Goal: Transaction & Acquisition: Purchase product/service

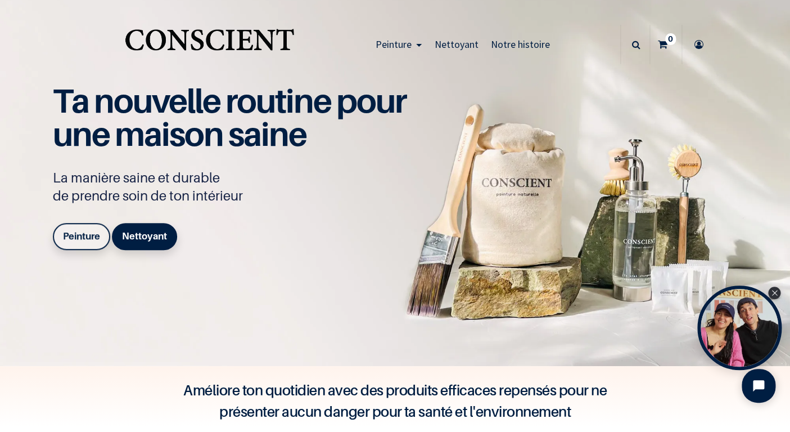
click at [96, 242] on link "Peinture" at bounding box center [81, 236] width 57 height 27
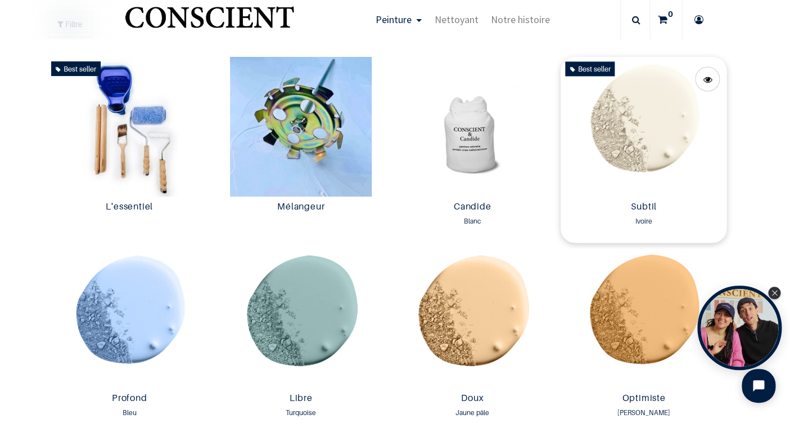
scroll to position [596, 0]
click at [668, 138] on img at bounding box center [644, 126] width 166 height 140
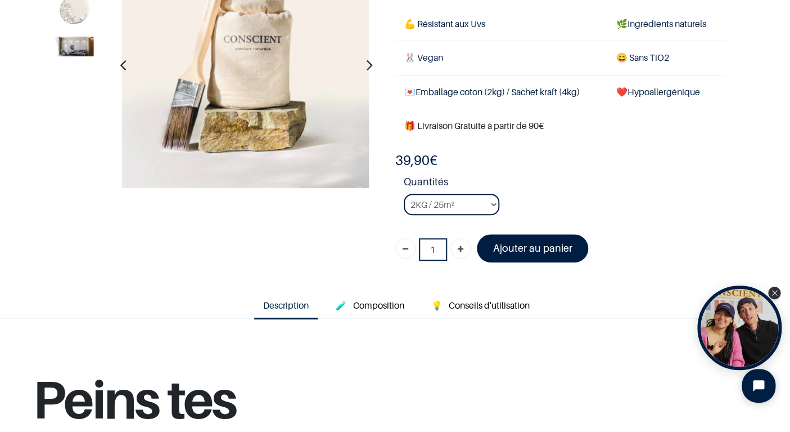
scroll to position [117, 0]
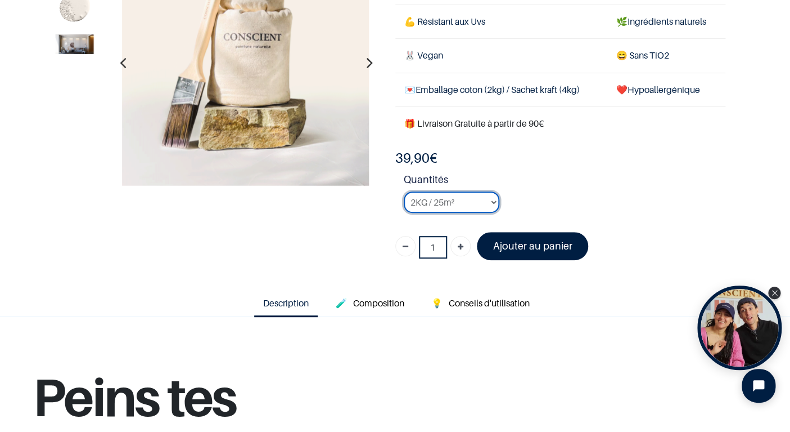
click at [435, 204] on select "2KG / 25m² 4KG / 50m² 8KG / 100m² Testeur" at bounding box center [452, 201] width 96 height 21
select select "127"
click option "8KG / 100m²" at bounding box center [0, 0] width 0 height 0
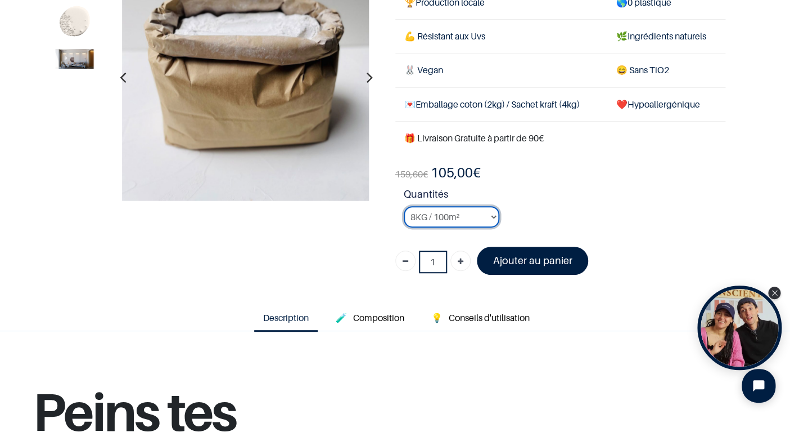
scroll to position [101, 0]
